Goal: Task Accomplishment & Management: Manage account settings

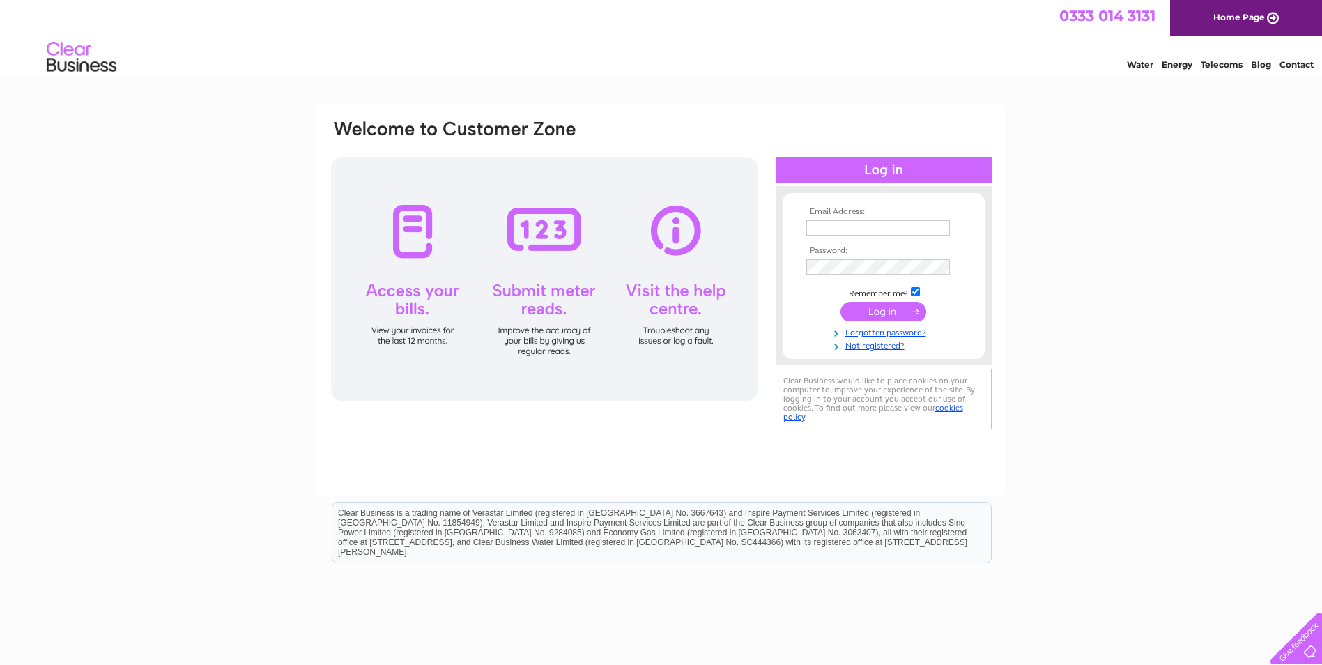
type input "[EMAIL_ADDRESS][DOMAIN_NAME]"
click at [892, 308] on input "submit" at bounding box center [883, 312] width 86 height 20
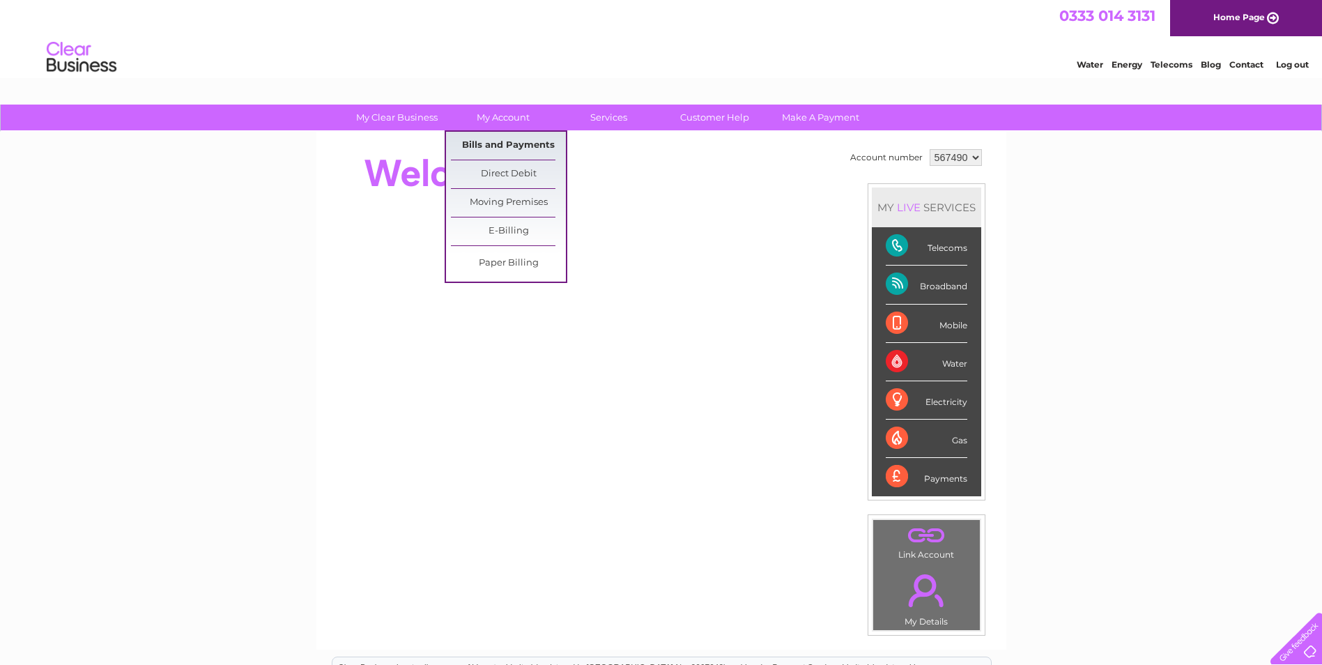
click at [490, 143] on link "Bills and Payments" at bounding box center [508, 146] width 115 height 28
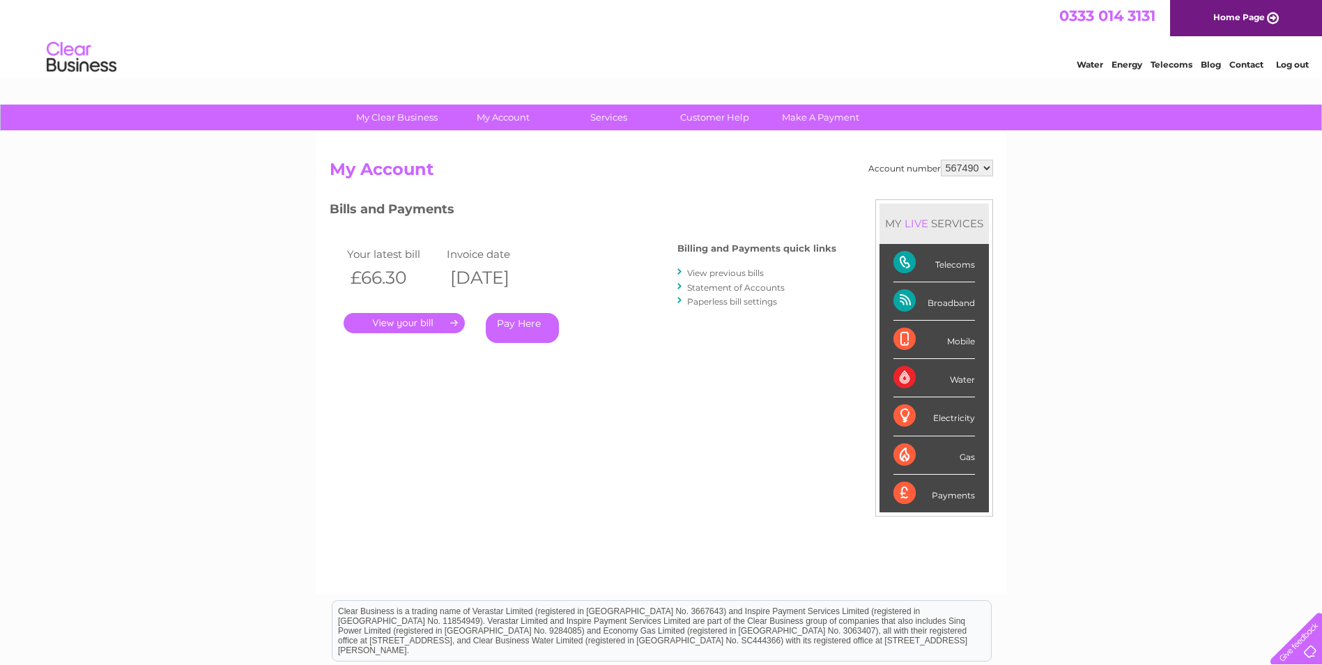
click at [380, 319] on link "." at bounding box center [403, 323] width 121 height 20
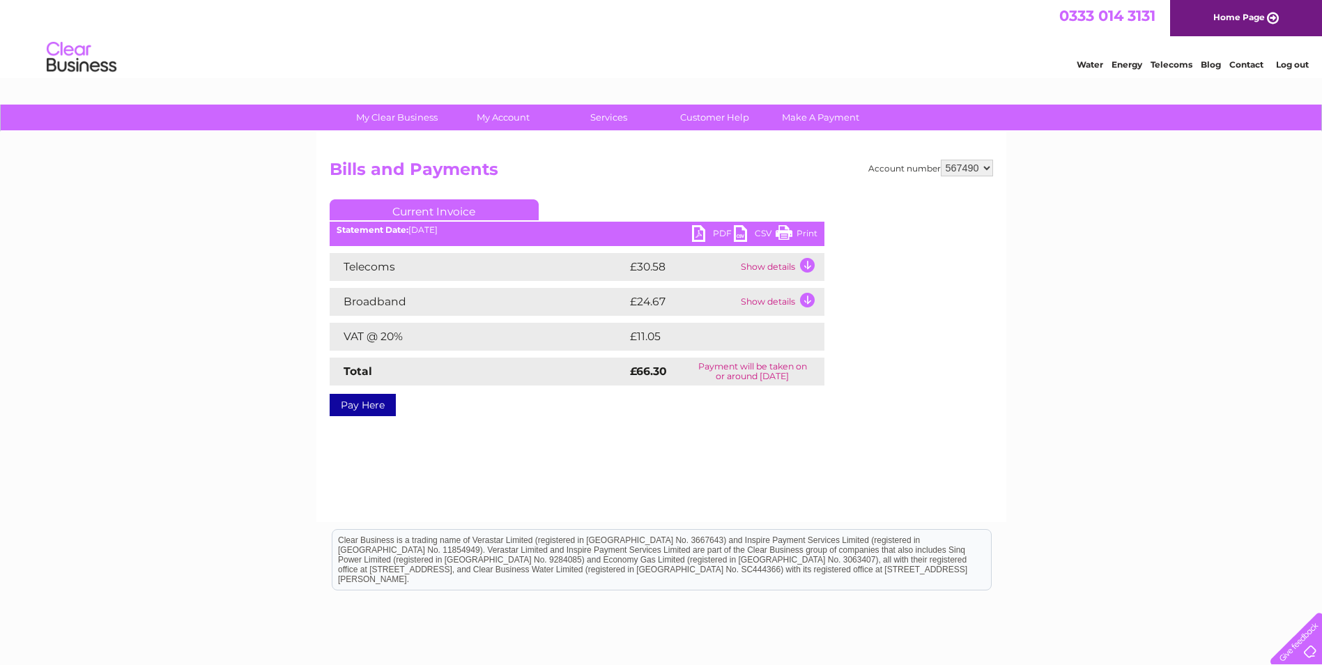
click at [694, 231] on link "PDF" at bounding box center [713, 235] width 42 height 20
